Goal: Feedback & Contribution: Leave review/rating

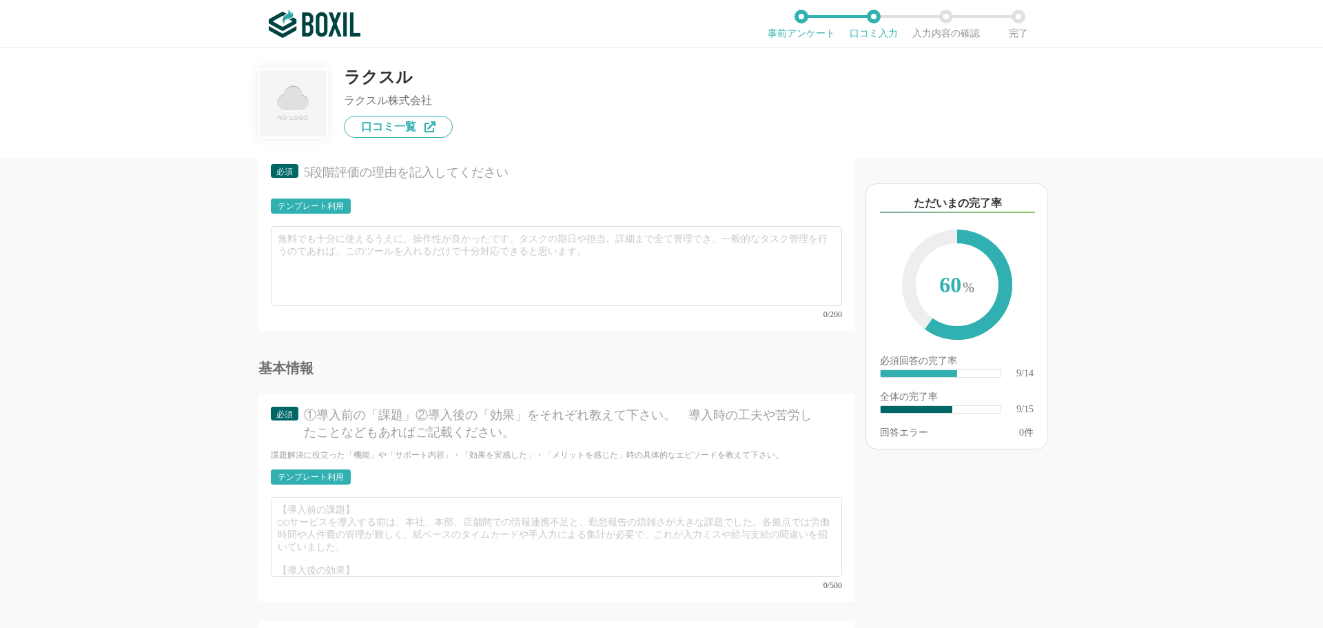
scroll to position [1378, 0]
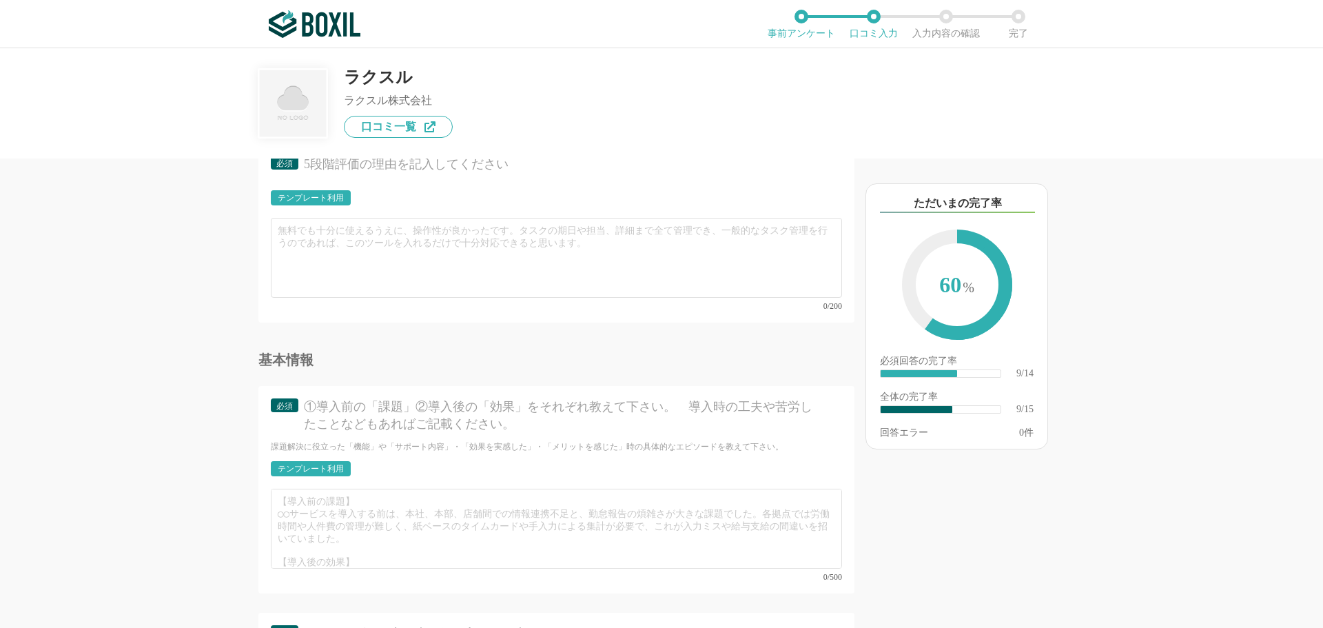
type input "高品質で低価格、24時間受付による効率の良さ"
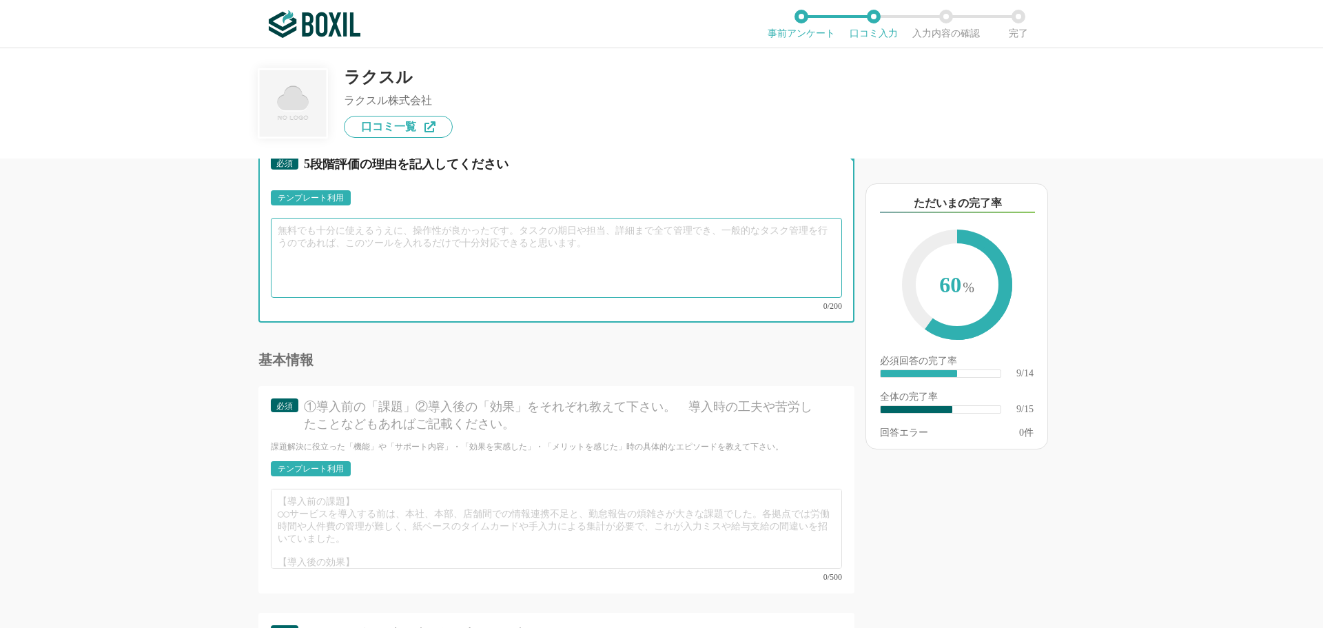
click at [313, 230] on textarea at bounding box center [556, 258] width 571 height 80
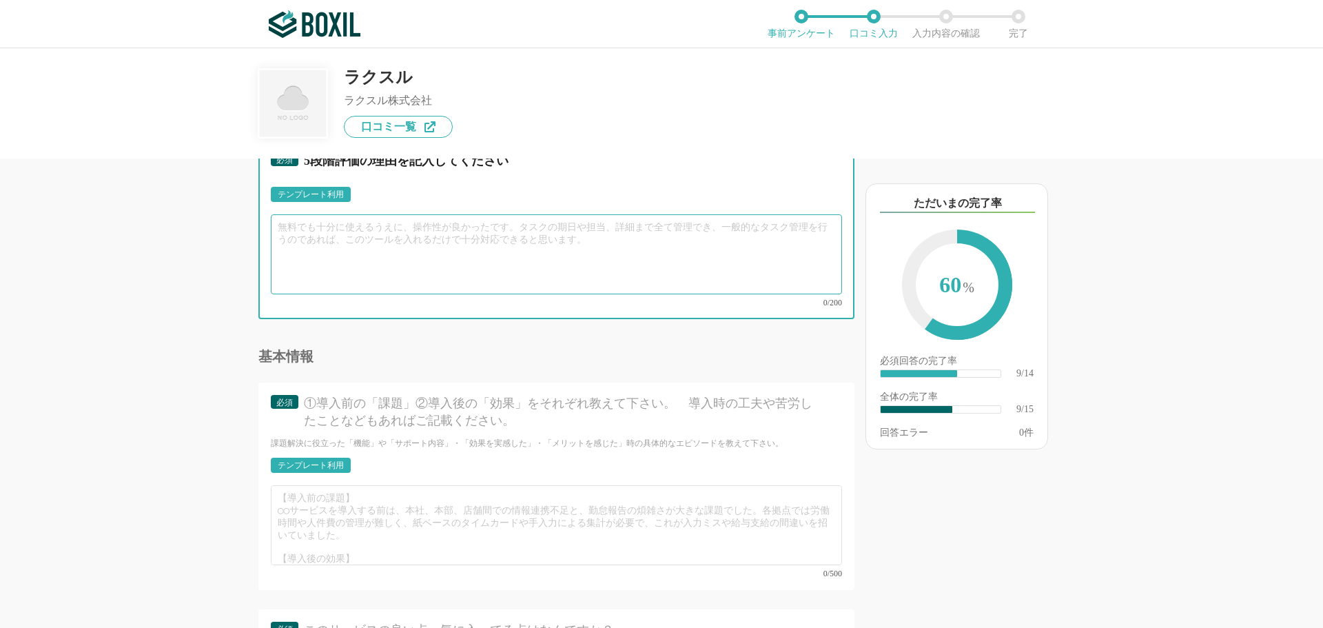
scroll to position [1309, 0]
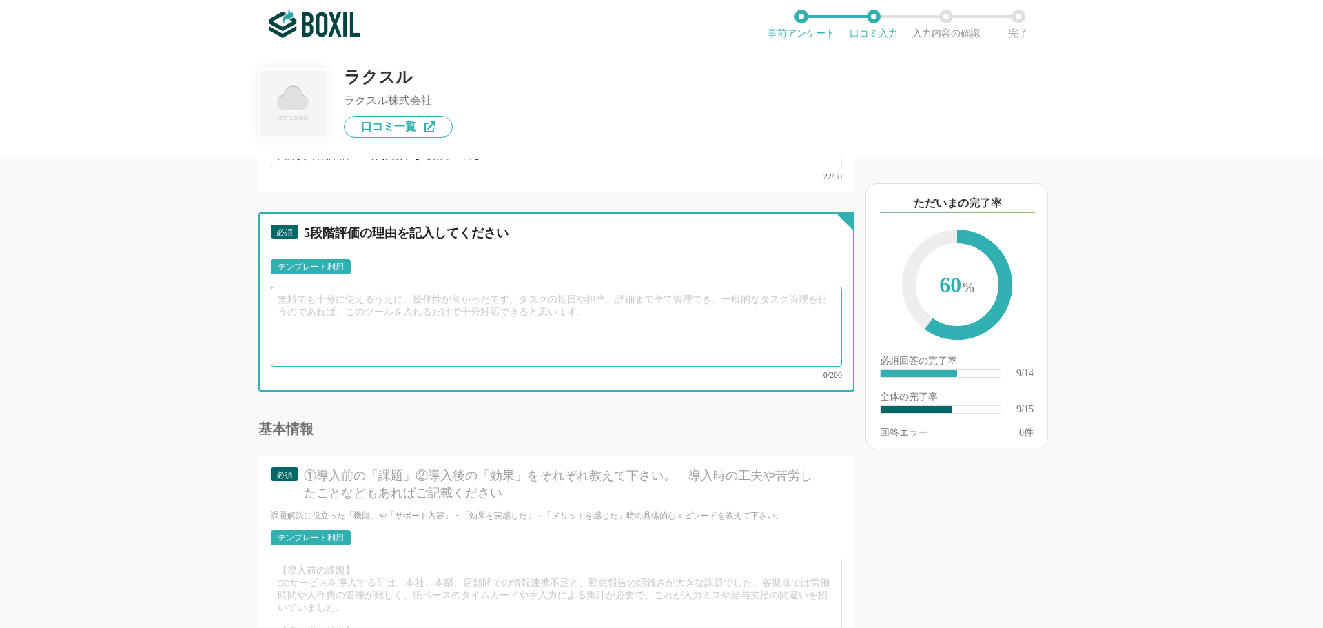
click at [365, 308] on textarea at bounding box center [556, 327] width 571 height 80
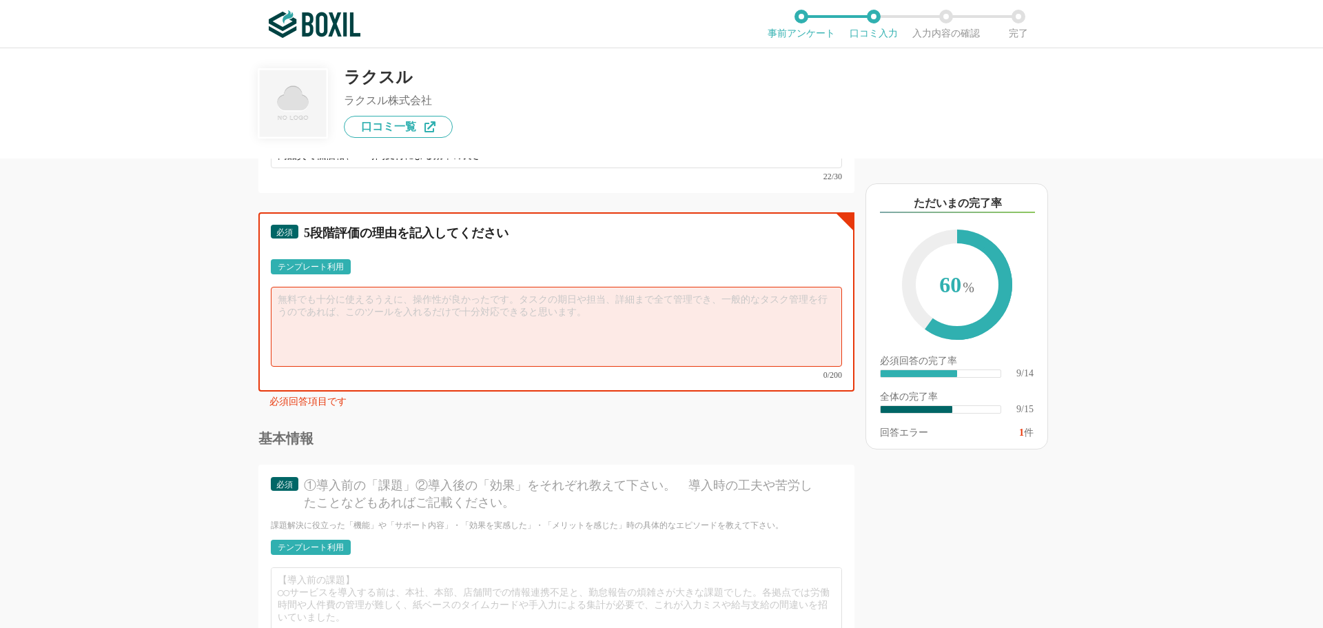
click at [324, 291] on textarea at bounding box center [556, 327] width 571 height 80
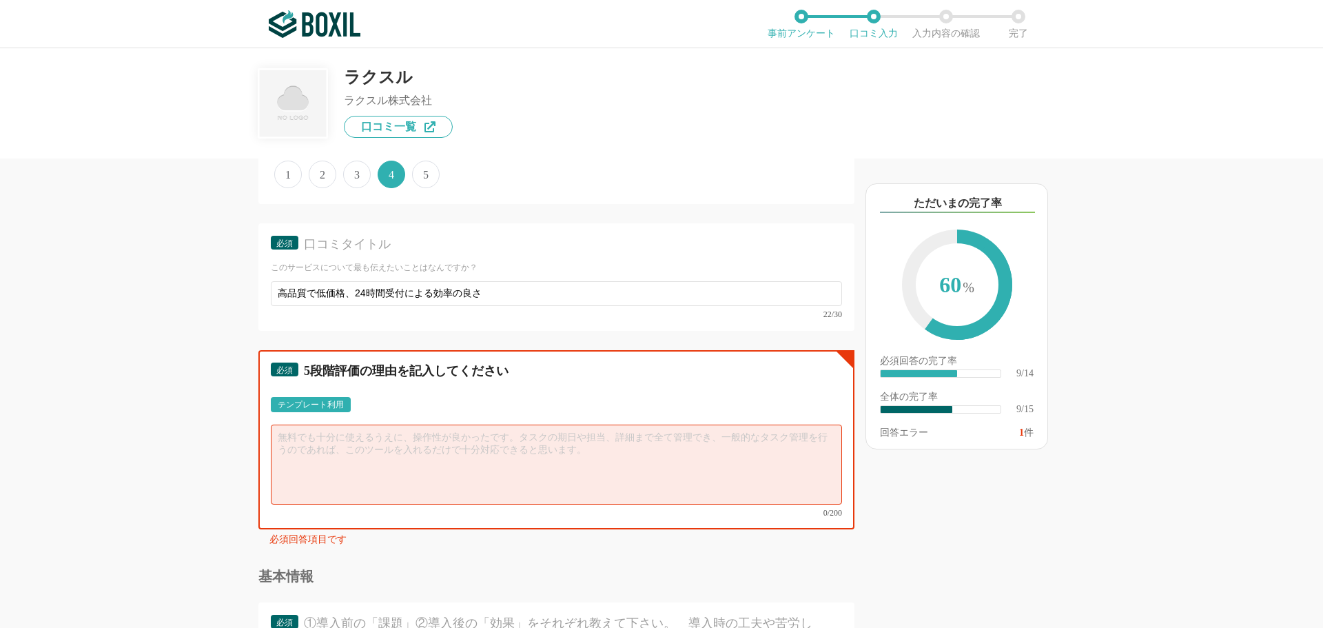
scroll to position [1240, 0]
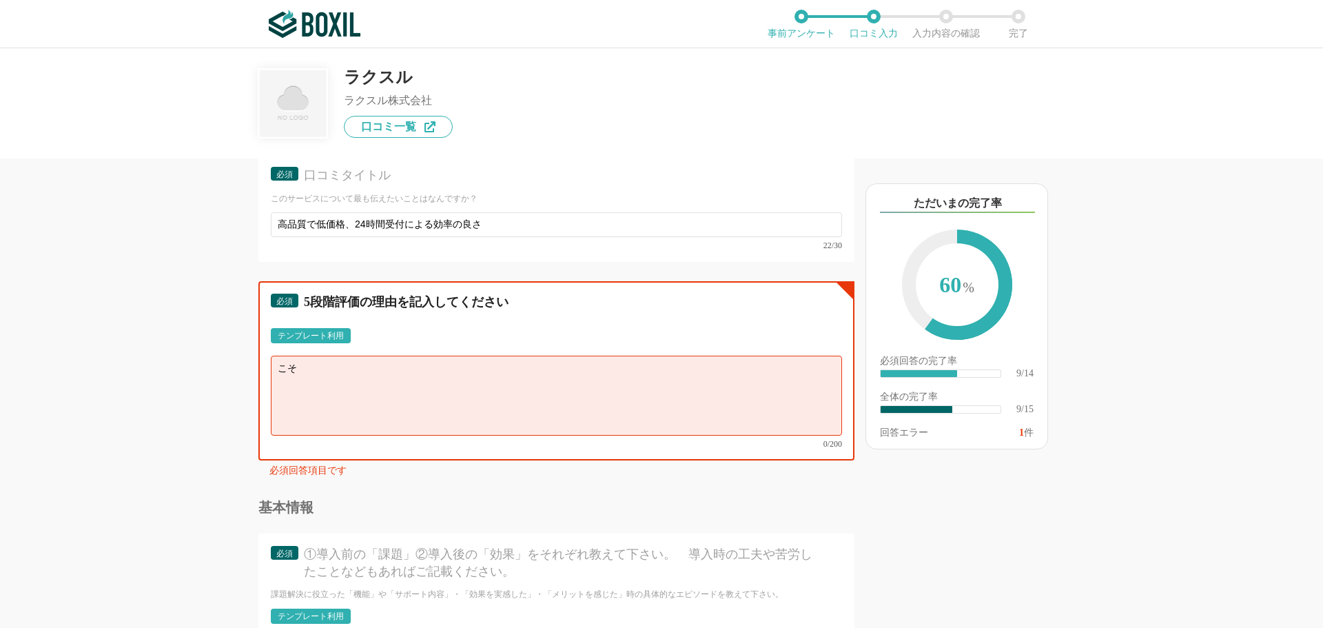
type textarea "こ"
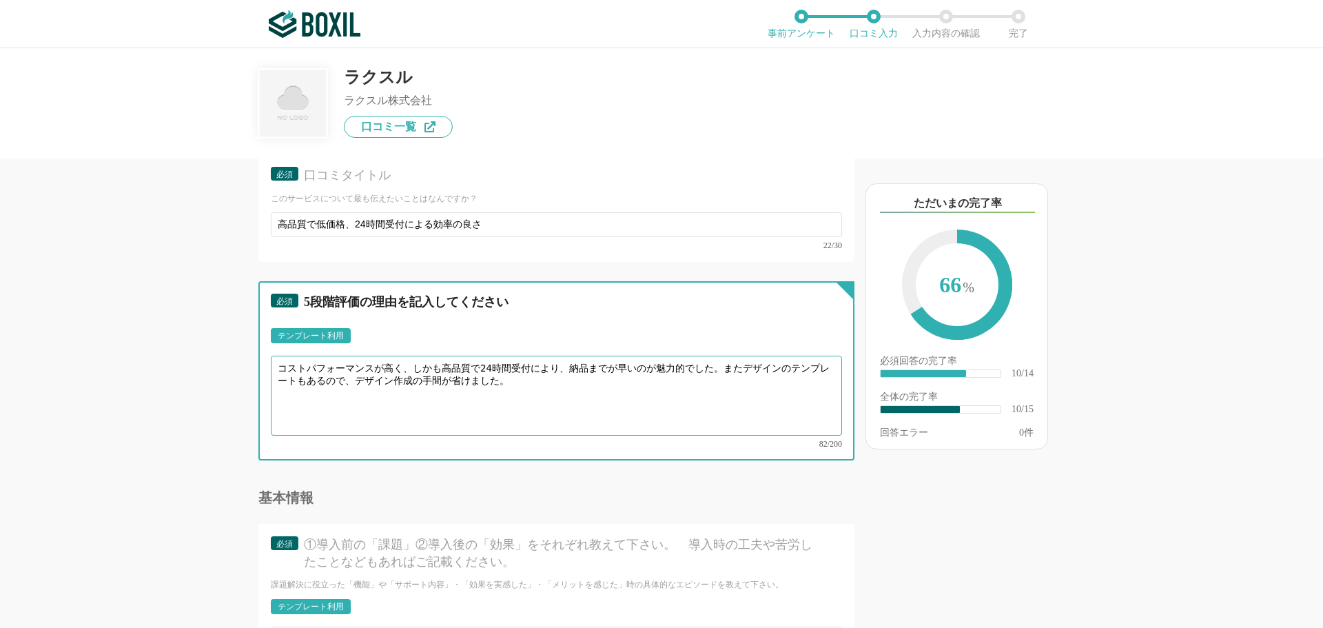
scroll to position [1584, 0]
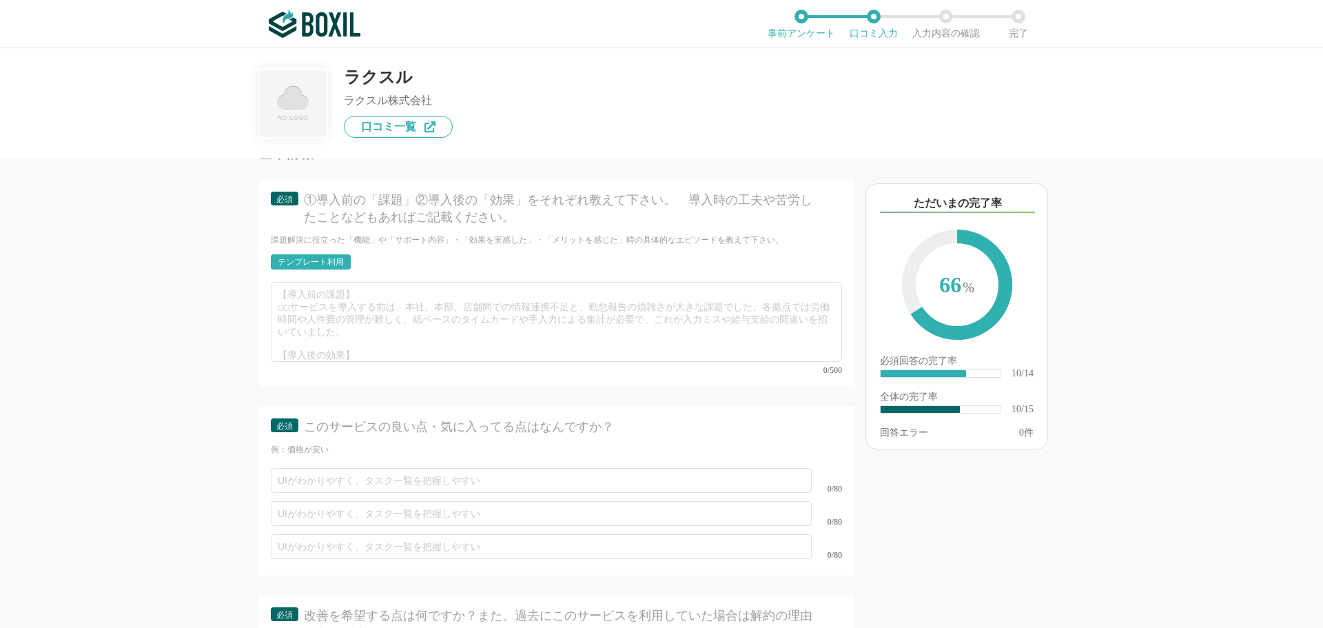
type textarea "コストパフォーマンスが高く、しかも高品質で24時間受付により、納品までが早いのが魅力的でした。またデザインのテンプレートもあるので、デザイン作成の手間が省けま…"
click at [320, 258] on div "テンプレート利用" at bounding box center [311, 262] width 66 height 8
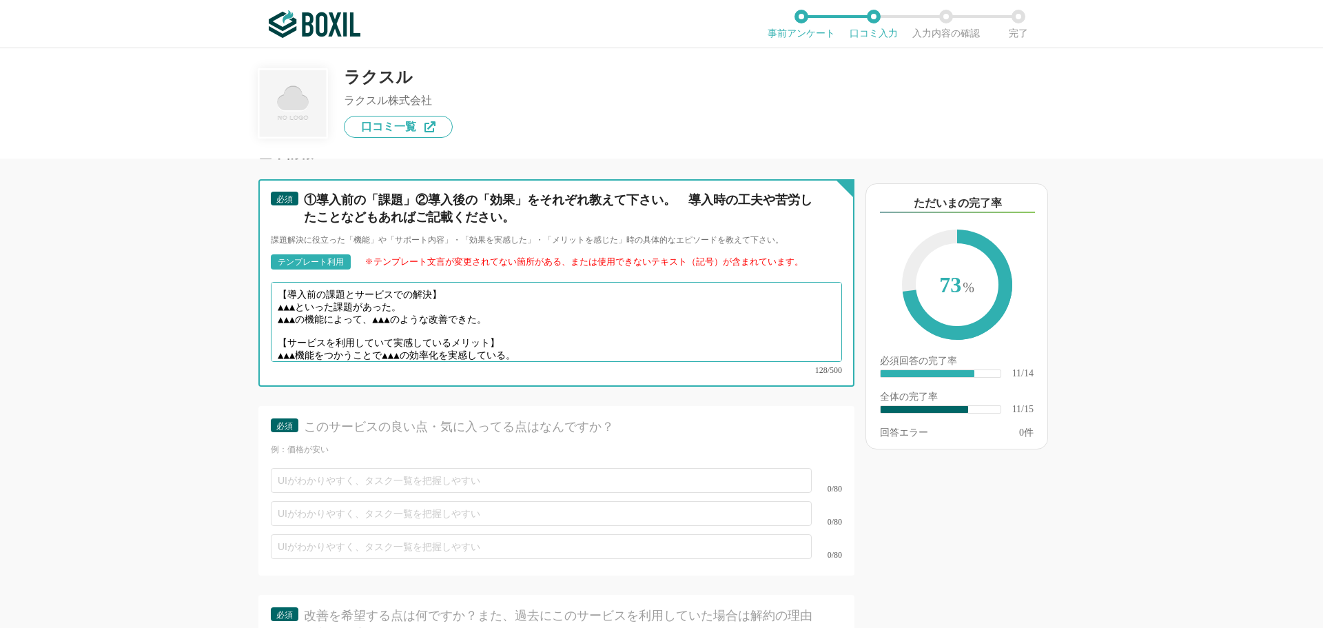
click at [309, 293] on textarea "【導入前の課題とサービスでの解決】 ▲▲▲といった課題があった。 ▲▲▲の機能によって、▲▲▲のような改善できた。 【サービスを利用していて実感しているメリッ…" at bounding box center [556, 322] width 571 height 80
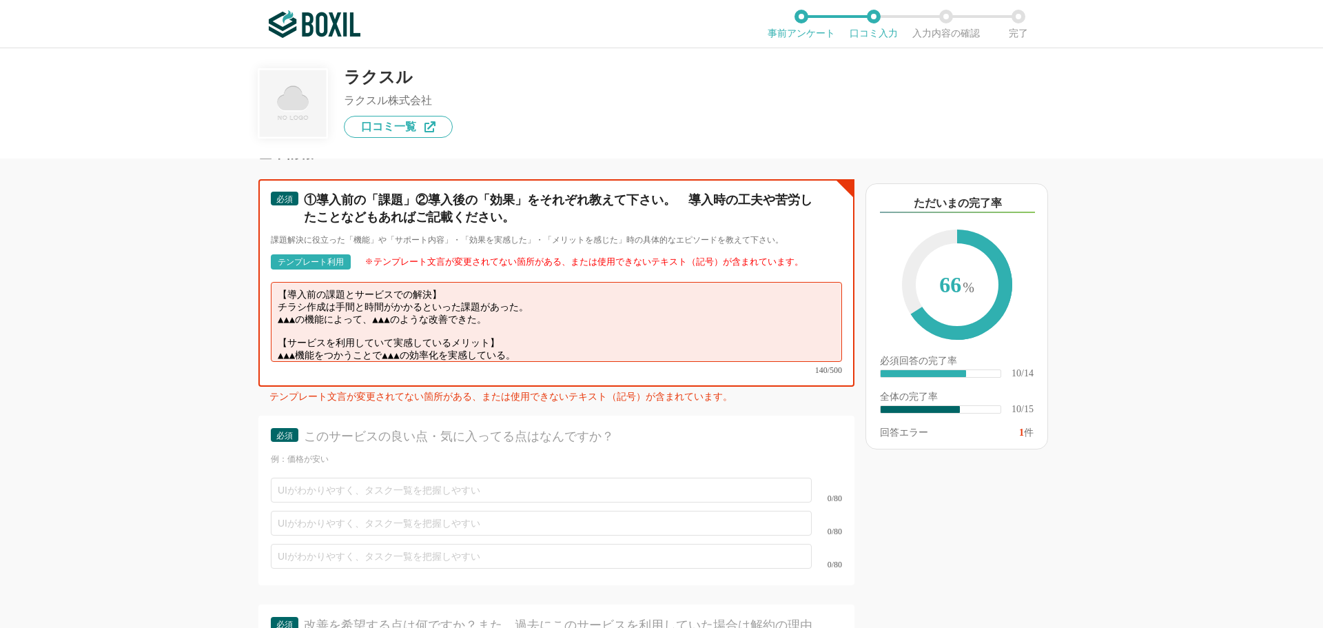
click at [521, 302] on textarea "【導入前の課題とサービスでの解決】 チラシ作成は手間と時間がかかるといった課題があった。 ▲▲▲の機能によって、▲▲▲のような改善できた。 【サービスを利用し…" at bounding box center [556, 322] width 571 height 80
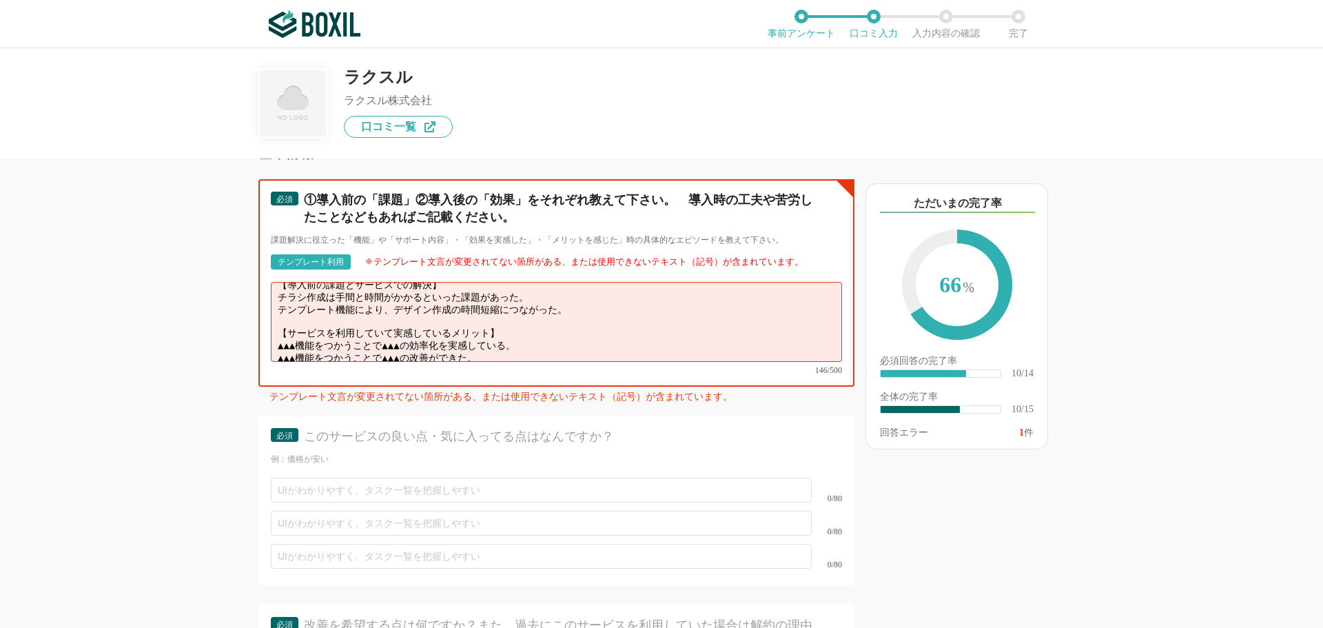
drag, startPoint x: 505, startPoint y: 333, endPoint x: 278, endPoint y: 327, distance: 227.4
click at [278, 326] on textarea "【導入前の課題とサービスでの解決】 チラシ作成は手間と時間がかかるといった課題があった。 テンプレート機能により、デザイン作成の時間短縮につながった。 【サー…" at bounding box center [556, 322] width 571 height 80
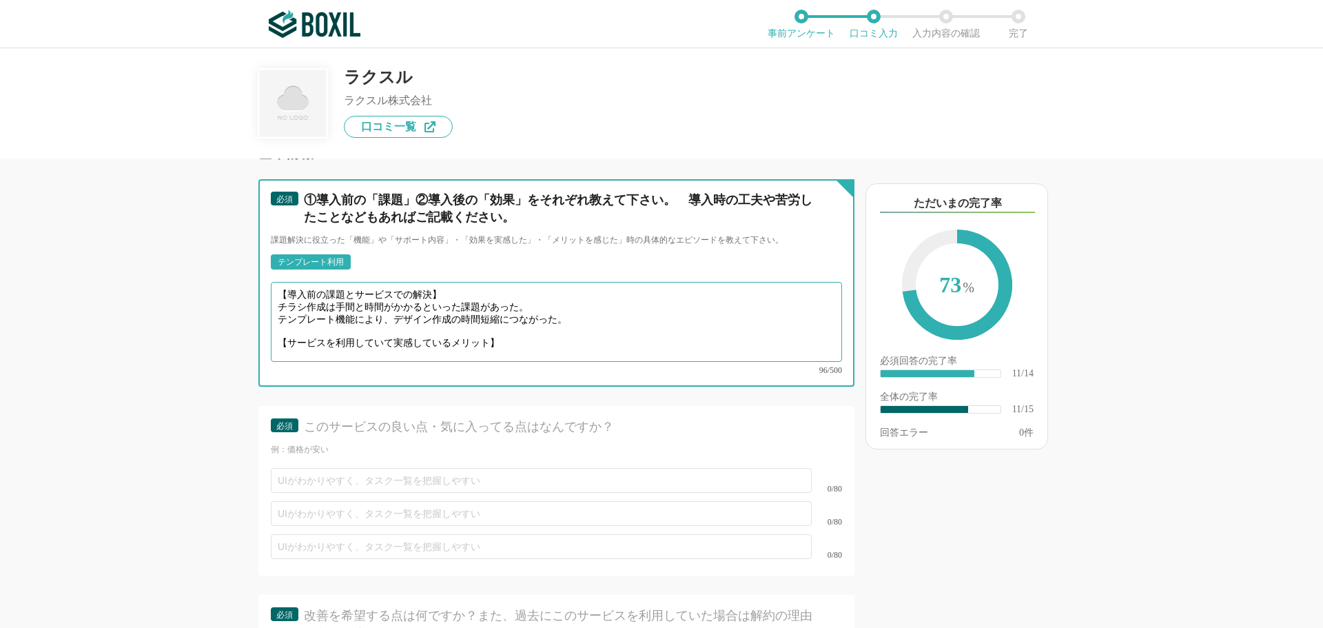
scroll to position [0, 0]
type textarea "【導入前の課題とサービスでの解決】 チラシ作成は手間と時間がかかるといった課題があった。 テンプレート機能により、デザイン作成の時間短縮につながった。 【サー…"
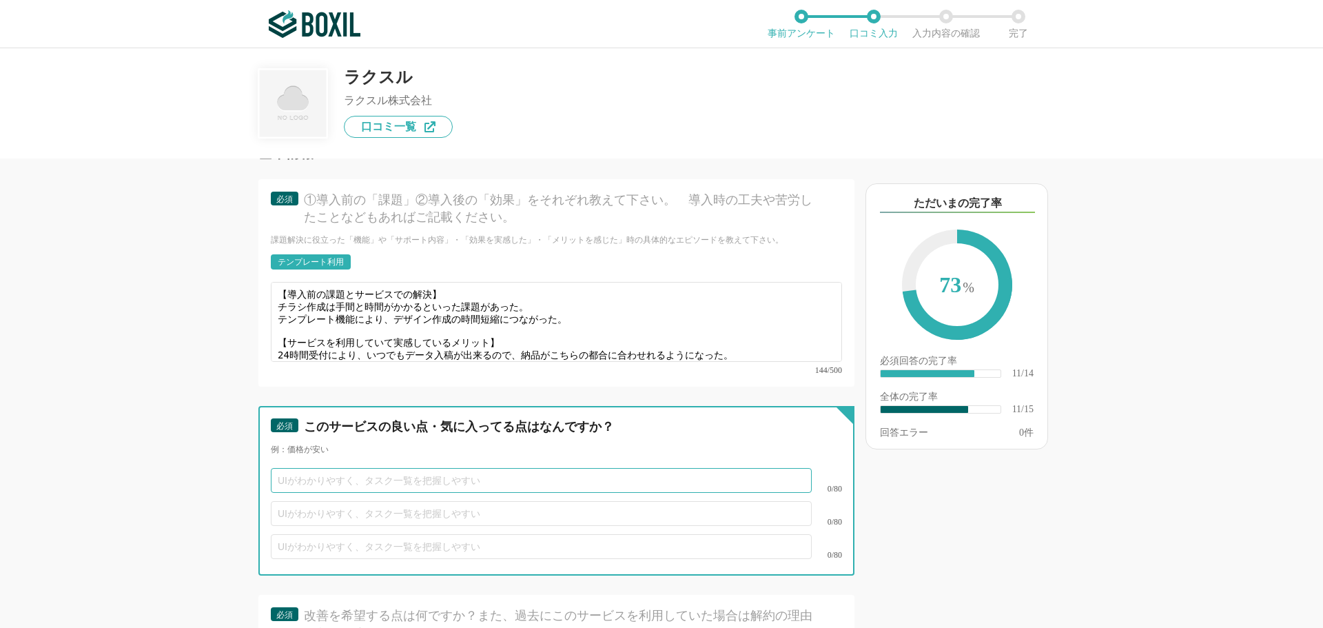
click at [338, 468] on input "text" at bounding box center [541, 480] width 541 height 25
type input "24時間データ入稿が出来る点"
click at [311, 501] on input "text" at bounding box center [541, 513] width 541 height 25
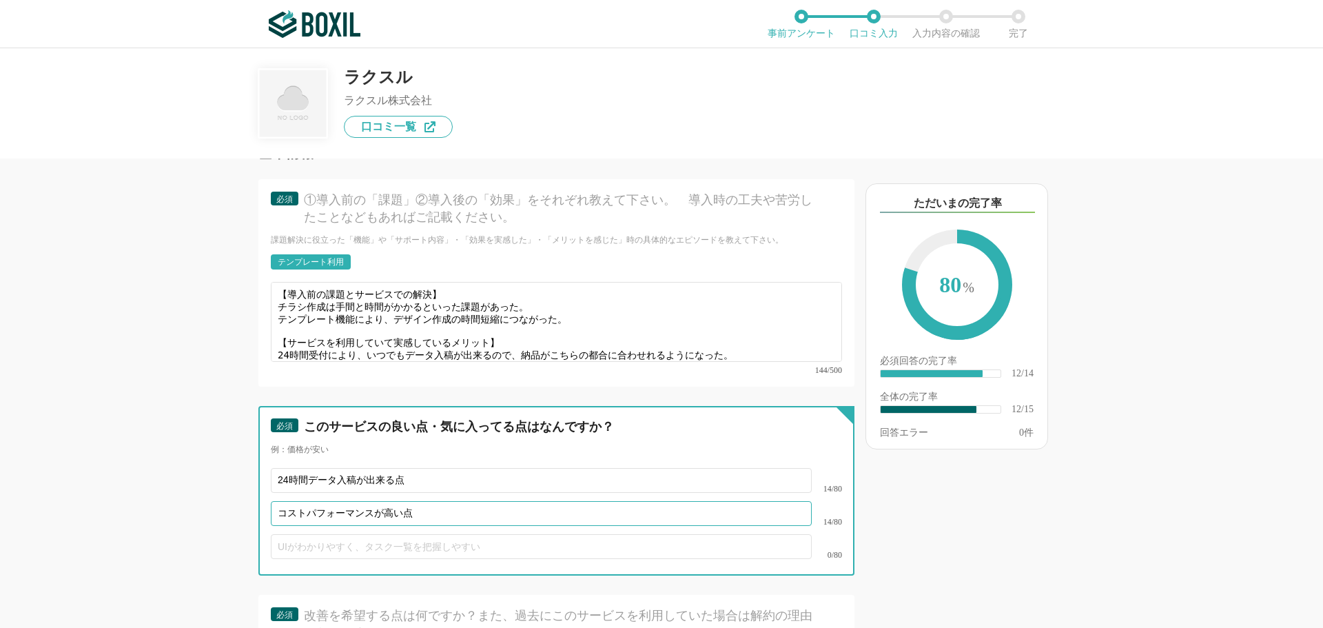
type input "コストパフォーマンスが高い点"
click at [296, 534] on input "text" at bounding box center [541, 546] width 541 height 25
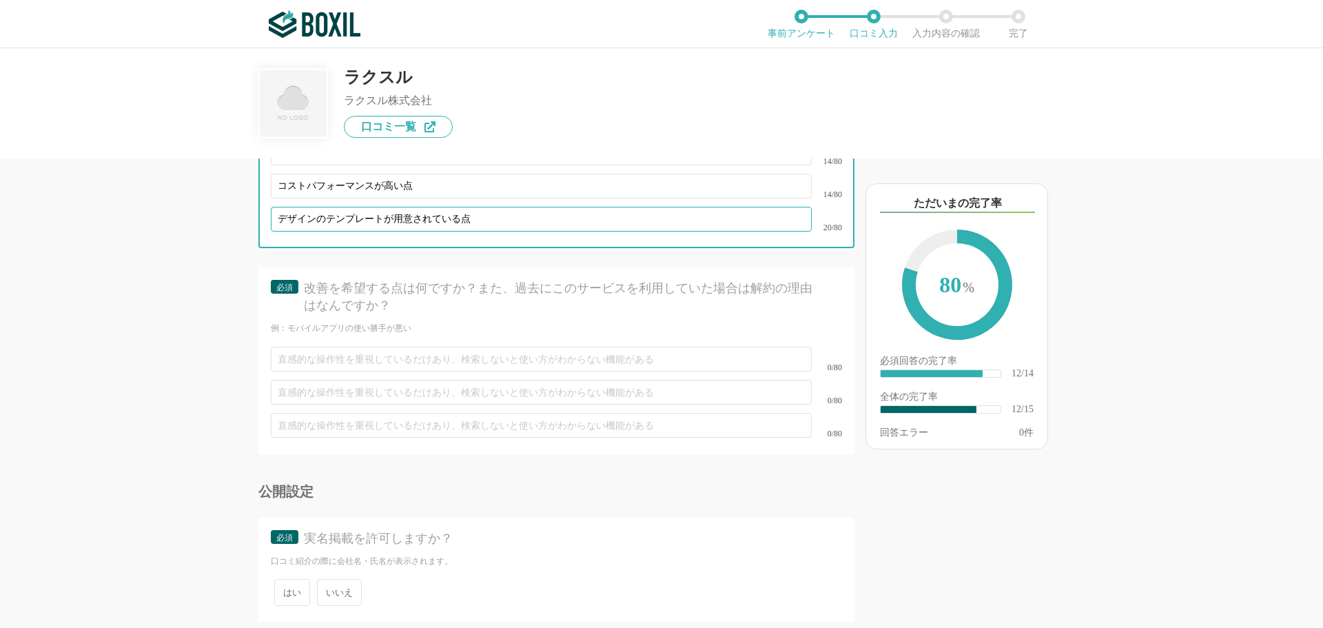
scroll to position [1962, 0]
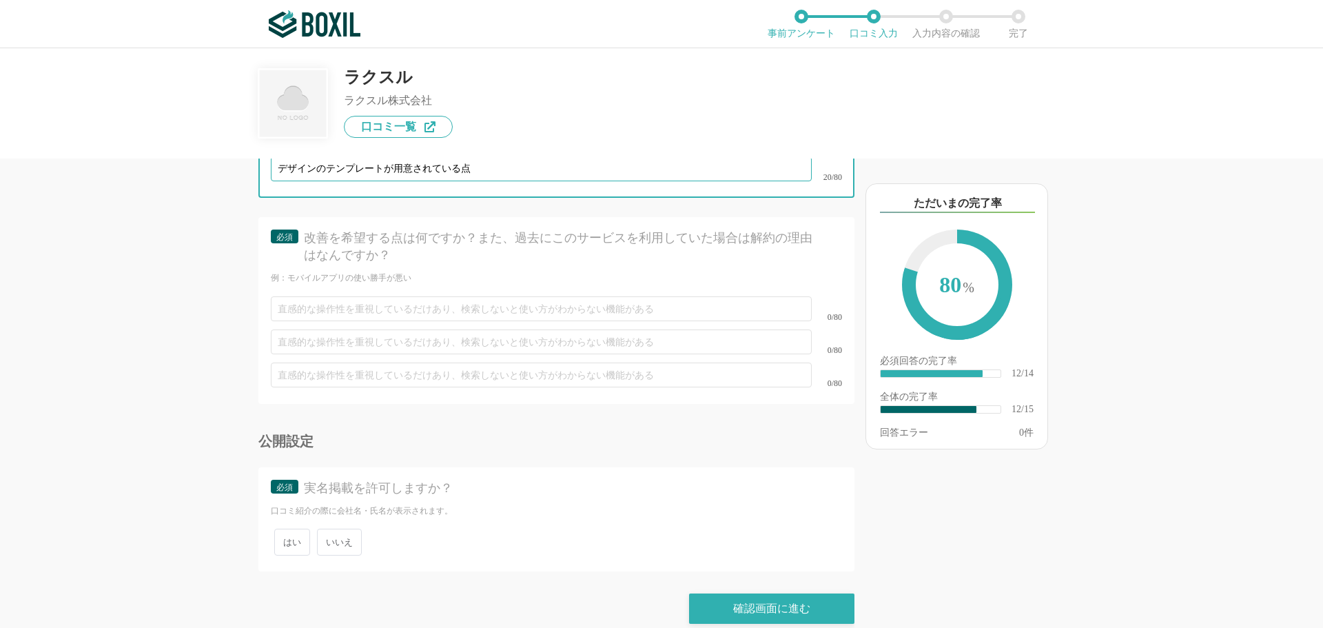
type input "デザインのテンプレートが用意されている点"
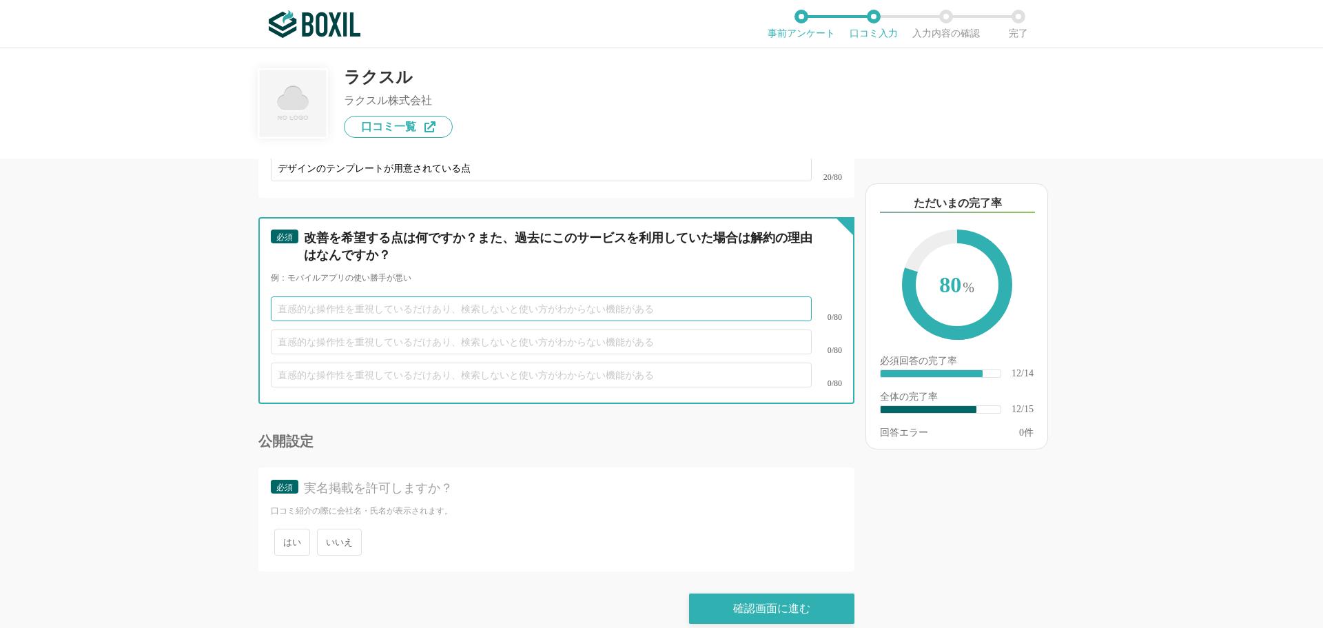
click at [298, 296] on input "text" at bounding box center [541, 308] width 541 height 25
type input "とくにありません。"
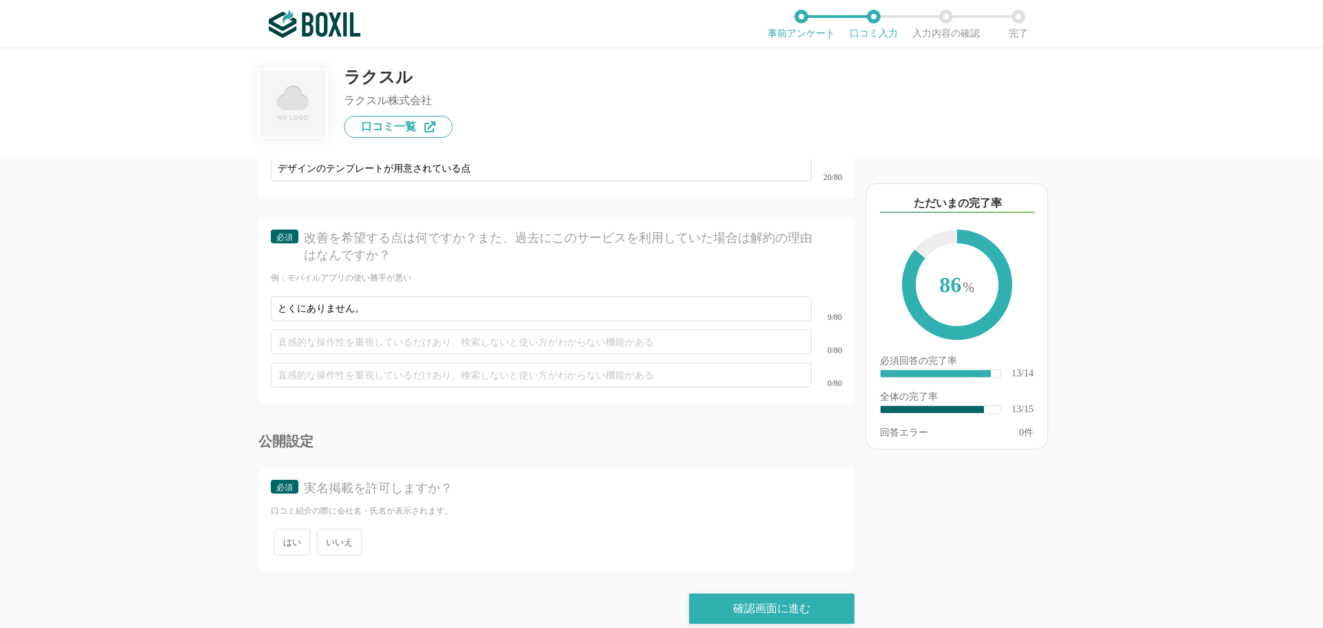
click at [345, 528] on span "いいえ" at bounding box center [339, 541] width 45 height 27
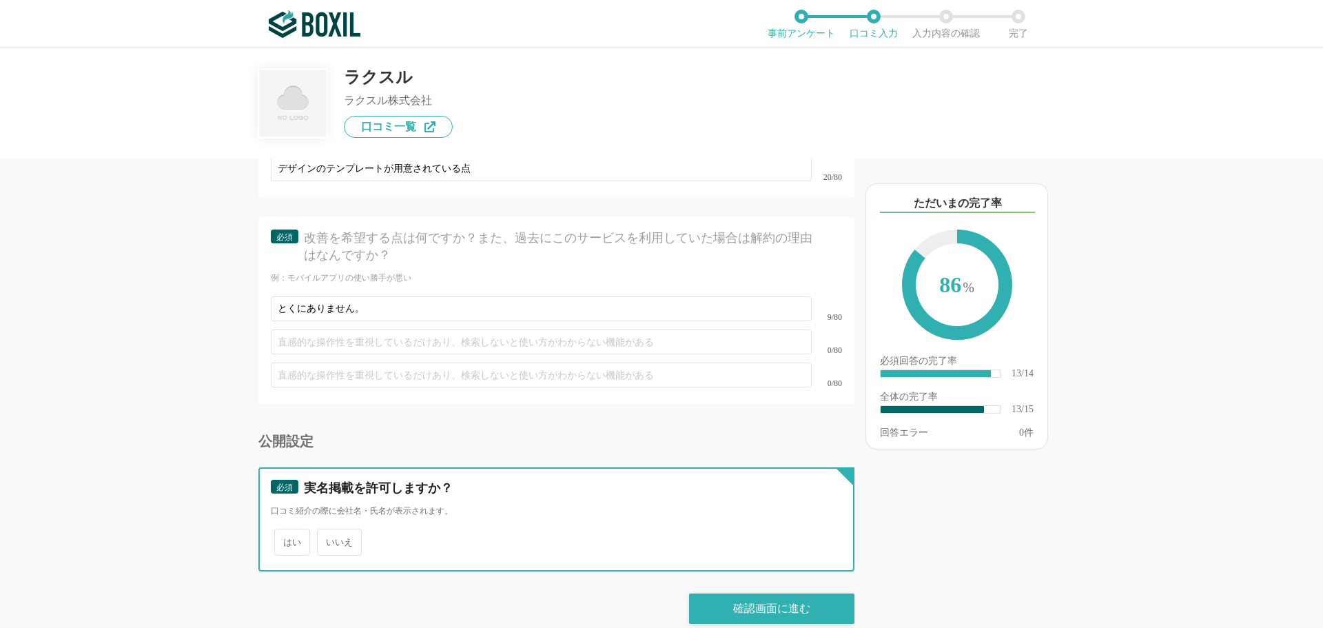
click at [329, 530] on input "いいえ" at bounding box center [324, 534] width 9 height 9
radio input "true"
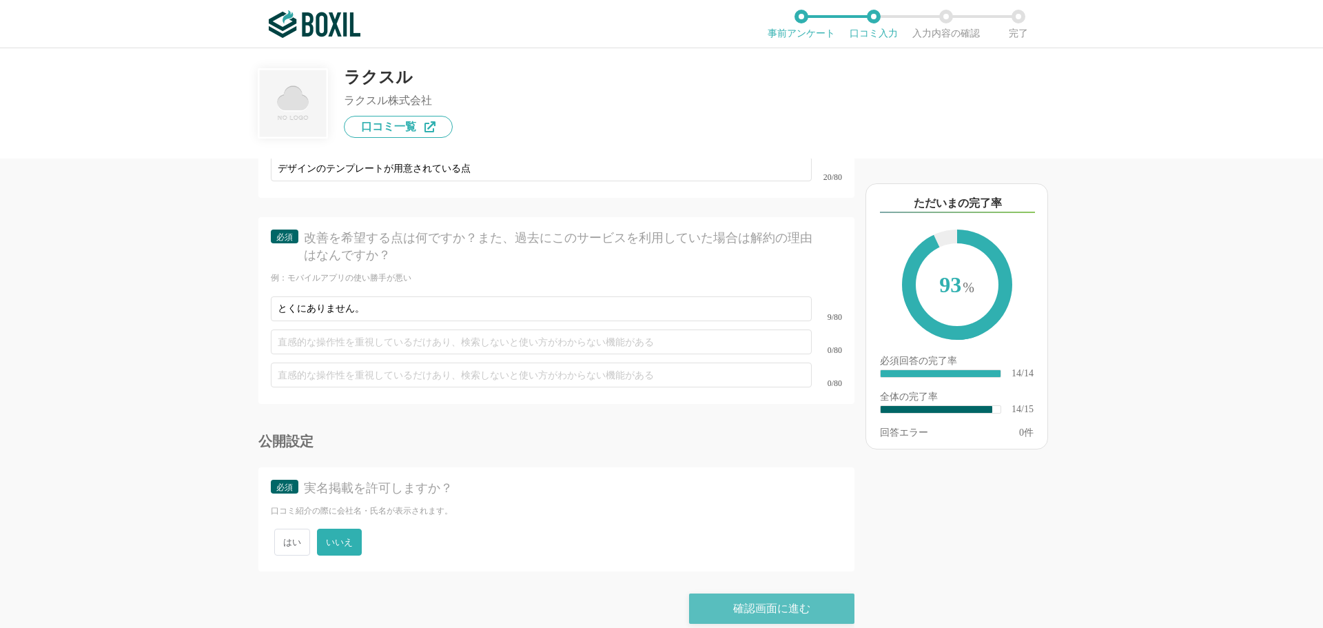
click at [767, 596] on div "確認画面に進む" at bounding box center [771, 608] width 165 height 30
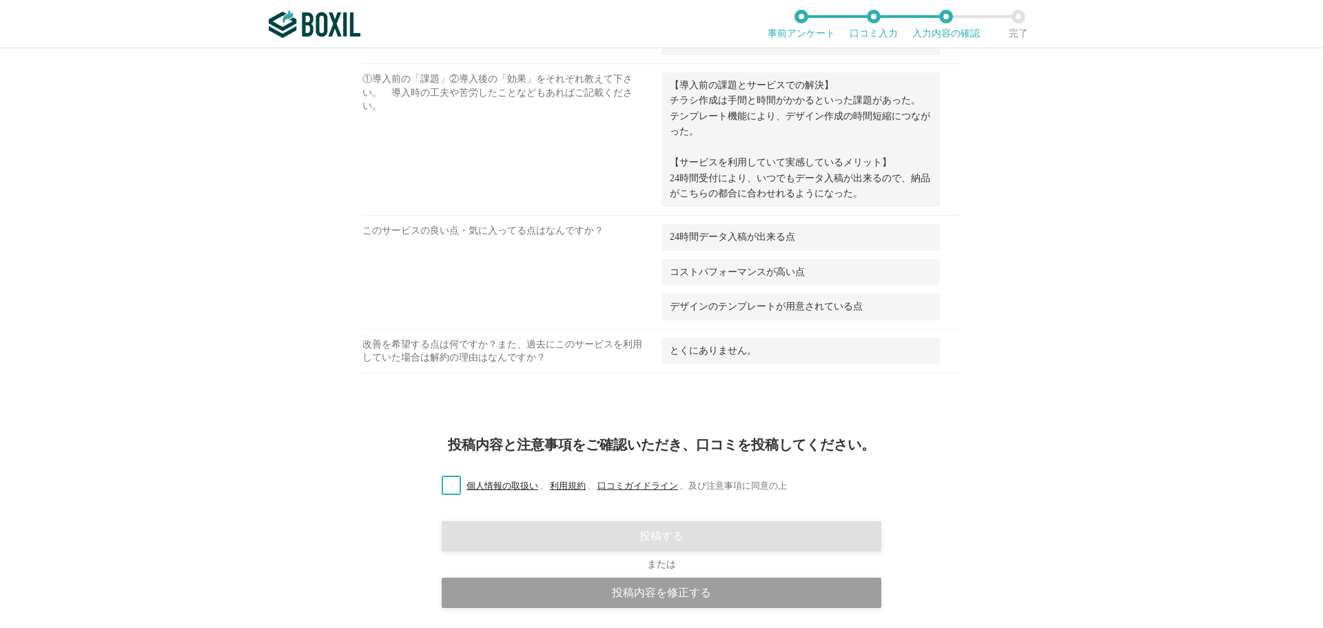
scroll to position [946, 0]
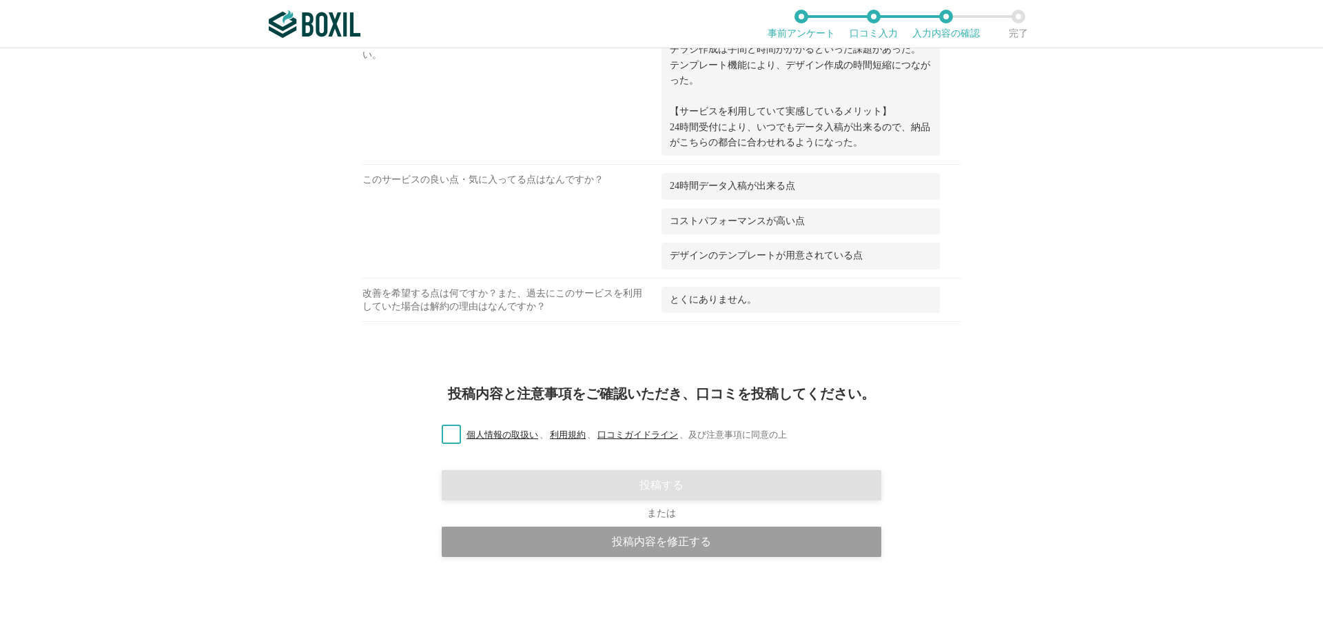
click at [439, 431] on label "個人情報の取扱い 、 利用規約 、 口コミガイドライン 、 及び注意事項に同意の上" at bounding box center [609, 435] width 356 height 14
click at [0, 0] on input "個人情報の取扱い 、 利用規約 、 口コミガイドライン 、 及び注意事項に同意の上" at bounding box center [0, 0] width 0 height 0
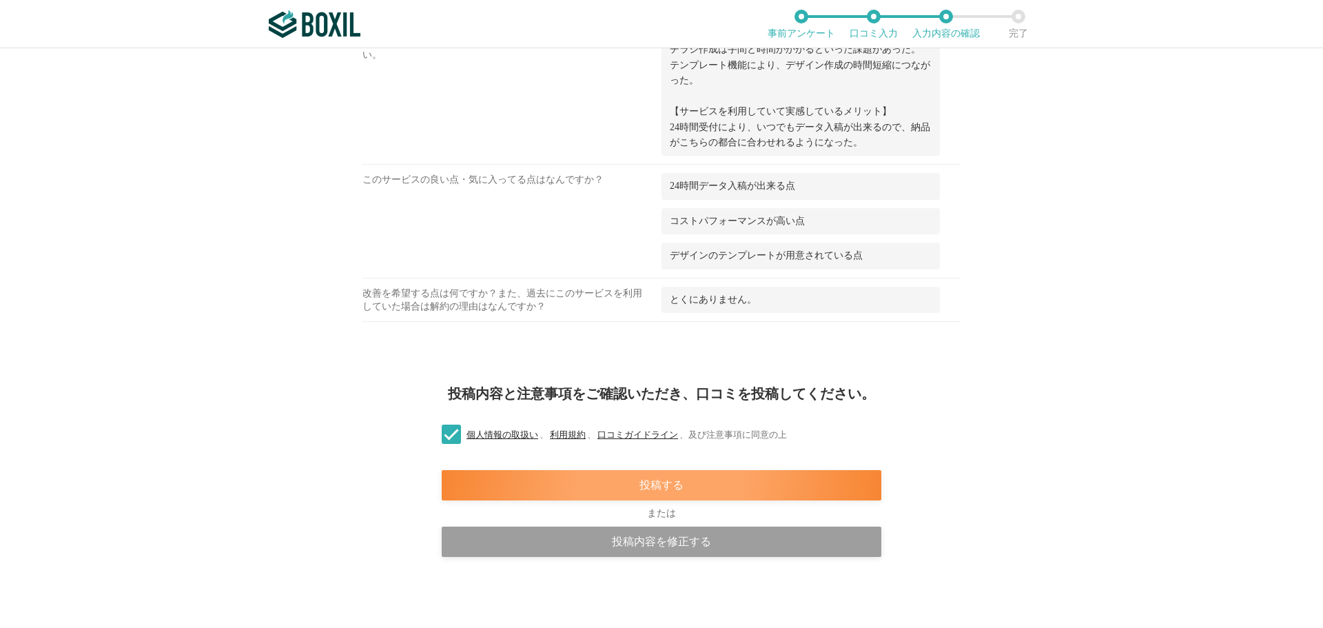
click at [559, 486] on div "投稿する" at bounding box center [661, 485] width 439 height 30
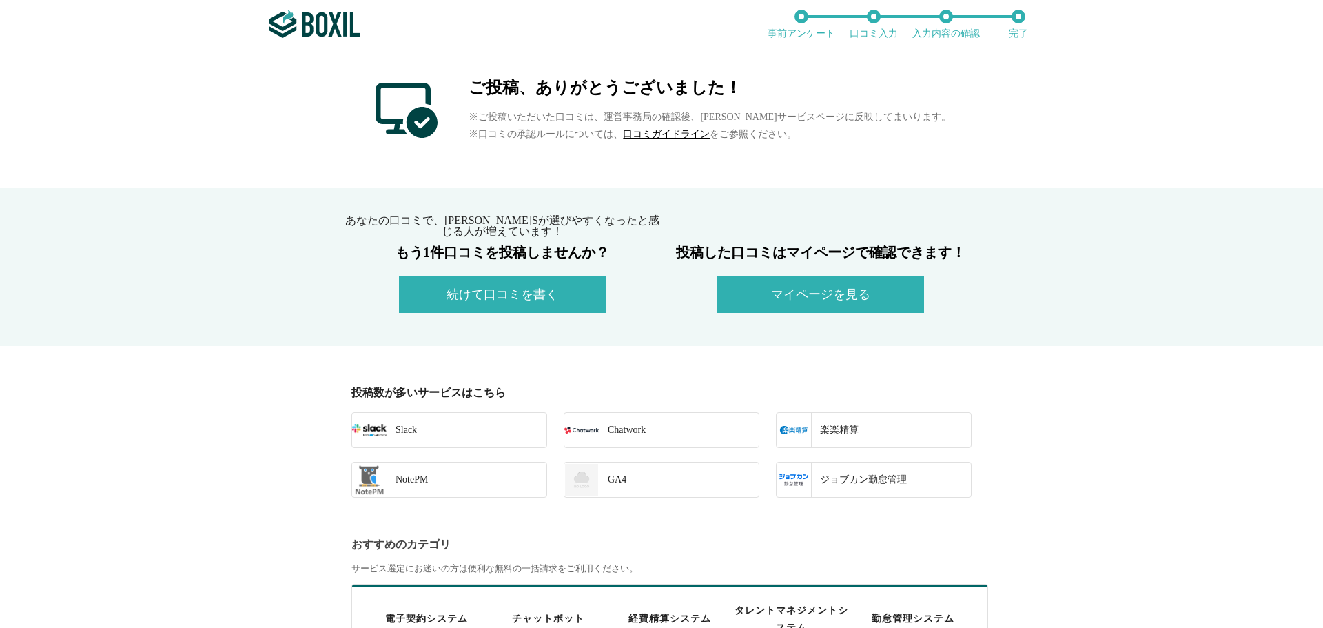
click at [528, 300] on button "続けて口コミを書く" at bounding box center [502, 294] width 207 height 37
click at [809, 291] on button "マイページを見る" at bounding box center [820, 294] width 207 height 37
click at [689, 133] on link "口コミガイドライン" at bounding box center [666, 134] width 87 height 10
